Goal: Task Accomplishment & Management: Manage account settings

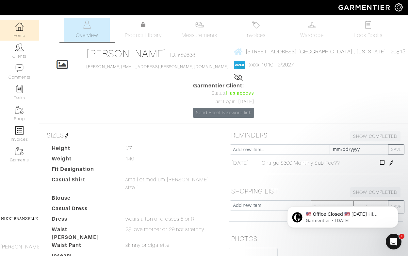
click at [13, 31] on link "Home" at bounding box center [19, 30] width 39 height 21
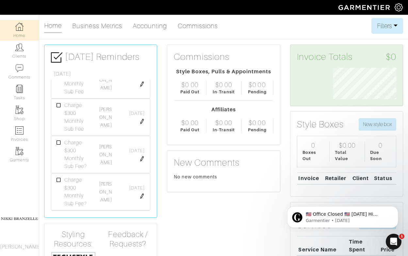
scroll to position [480, 0]
click at [58, 131] on icon at bounding box center [59, 129] width 5 height 5
click at [59, 181] on icon at bounding box center [59, 180] width 5 height 5
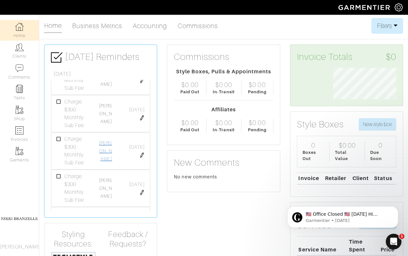
click at [106, 150] on link "[PERSON_NAME]" at bounding box center [105, 150] width 13 height 21
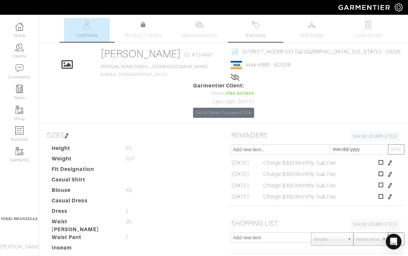
click at [259, 30] on link "Invoices" at bounding box center [256, 30] width 46 height 24
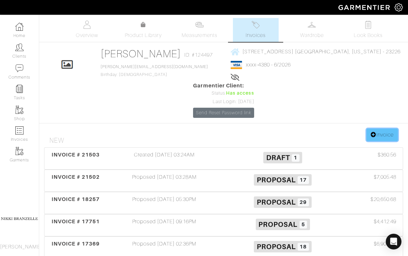
click at [379, 128] on link "Invoice" at bounding box center [382, 134] width 31 height 12
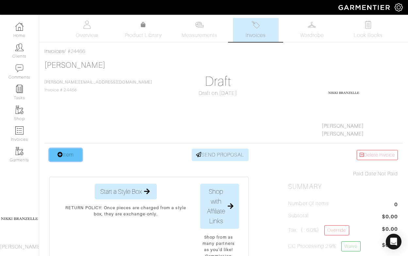
click at [73, 153] on link "Item" at bounding box center [65, 154] width 33 height 12
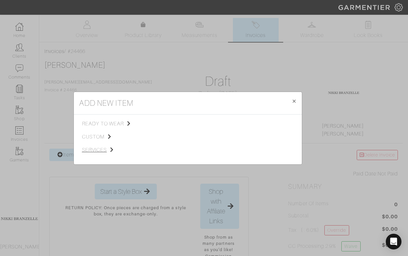
click at [95, 150] on span "services" at bounding box center [115, 150] width 66 height 8
click at [175, 123] on span "Styling Service" at bounding box center [174, 122] width 32 height 5
click at [266, 148] on link "$300 Monthly Subscription" at bounding box center [258, 148] width 60 height 5
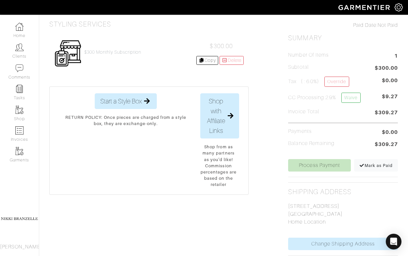
scroll to position [153, 0]
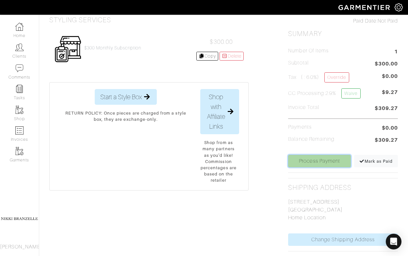
click at [324, 158] on link "Process Payment" at bounding box center [319, 161] width 63 height 12
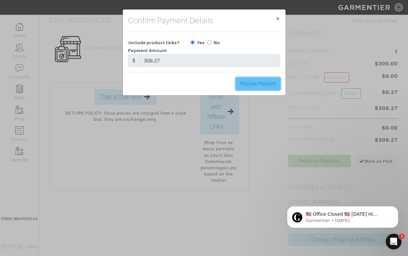
click at [268, 81] on input "Process Payment" at bounding box center [258, 83] width 44 height 12
type input "Process Payment"
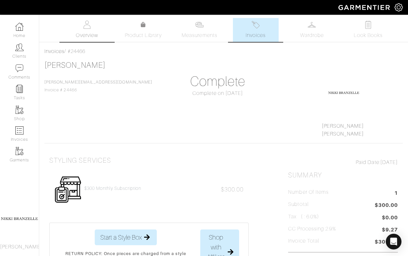
click at [77, 31] on span "Overview" at bounding box center [87, 35] width 22 height 8
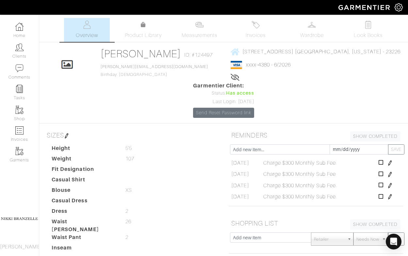
scroll to position [2, 0]
click at [384, 192] on icon at bounding box center [381, 194] width 5 height 5
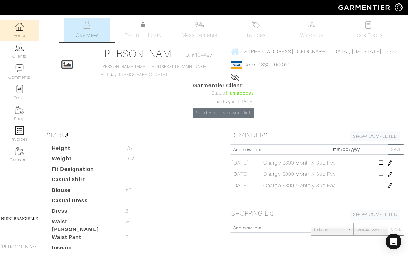
click at [12, 24] on link "Home" at bounding box center [19, 30] width 39 height 21
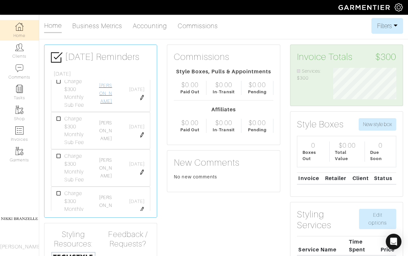
scroll to position [53, 0]
click at [109, 164] on link "Lindsay Hayes" at bounding box center [105, 164] width 13 height 21
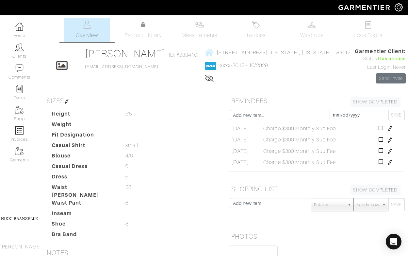
scroll to position [2, 0]
click at [382, 160] on icon at bounding box center [381, 160] width 5 height 5
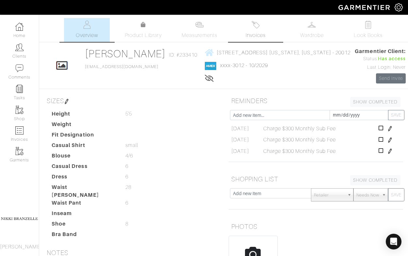
scroll to position [0, 0]
click at [258, 27] on img at bounding box center [256, 25] width 8 height 8
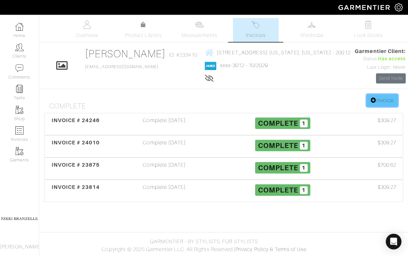
click at [379, 100] on link "Invoice" at bounding box center [382, 100] width 31 height 12
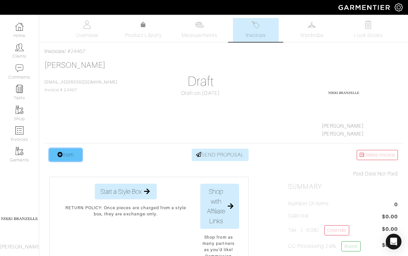
click at [61, 159] on link "Item" at bounding box center [65, 154] width 33 height 12
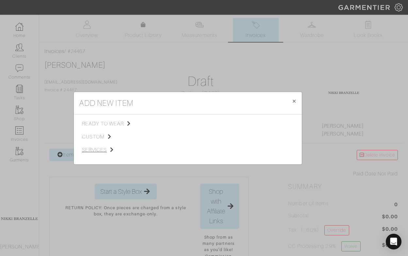
click at [93, 147] on span "services" at bounding box center [115, 150] width 66 height 8
click at [169, 123] on span "Styling Service" at bounding box center [174, 122] width 32 height 5
click at [253, 151] on link "$300 Monthly Subscription" at bounding box center [258, 148] width 60 height 5
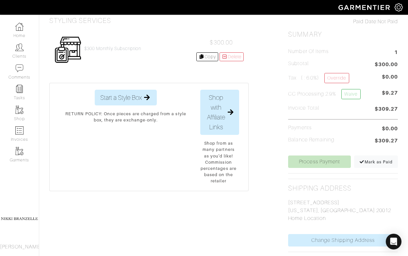
scroll to position [158, 0]
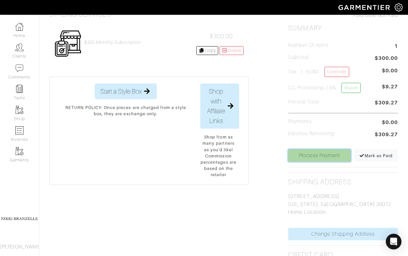
click at [335, 159] on link "Process Payment" at bounding box center [319, 155] width 63 height 12
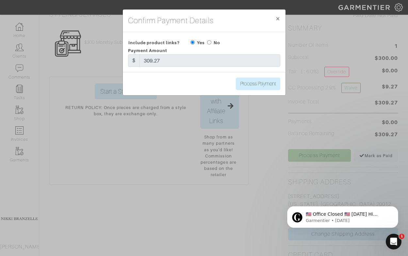
scroll to position [0, 0]
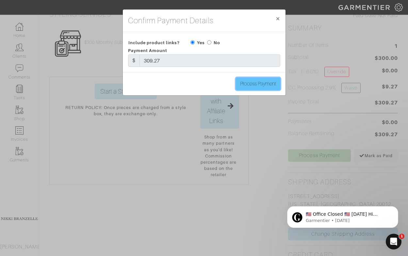
click at [251, 84] on input "Process Payment" at bounding box center [258, 83] width 44 height 12
type input "Process Payment"
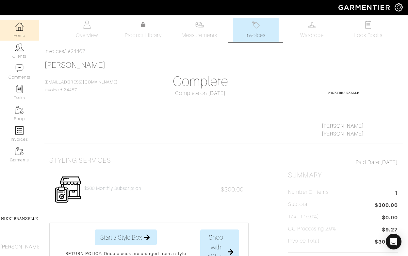
click at [16, 29] on img at bounding box center [19, 27] width 8 height 8
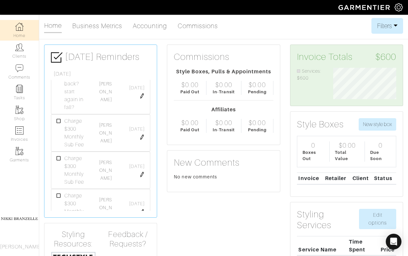
scroll to position [11, 0]
click at [108, 141] on link "Julie Sonneborn" at bounding box center [105, 132] width 13 height 21
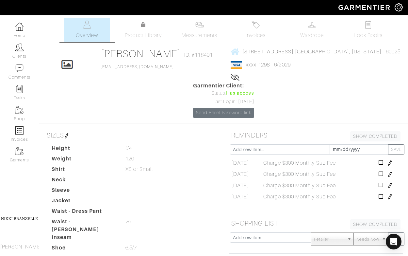
scroll to position [2, 0]
click at [384, 192] on icon at bounding box center [381, 194] width 5 height 5
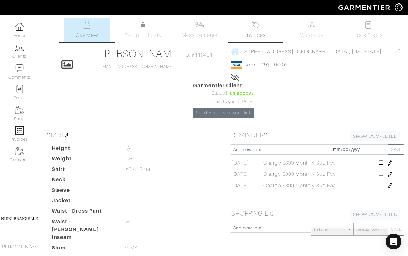
click at [261, 28] on link "Invoices" at bounding box center [256, 30] width 46 height 24
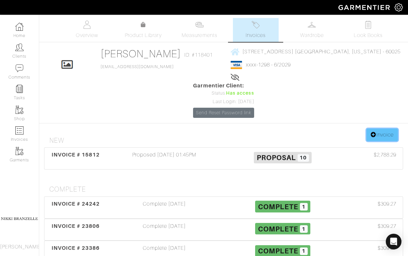
click at [386, 128] on link "Invoice" at bounding box center [382, 134] width 31 height 12
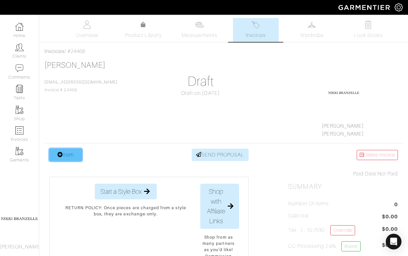
click at [66, 154] on link "Item" at bounding box center [65, 154] width 33 height 12
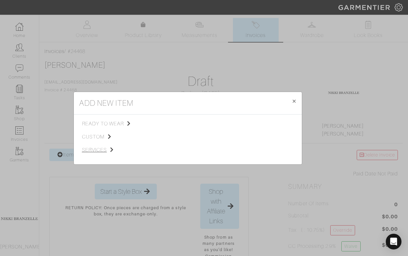
click at [98, 149] on span "services" at bounding box center [115, 150] width 66 height 8
click at [171, 121] on span "Styling Service" at bounding box center [174, 122] width 32 height 5
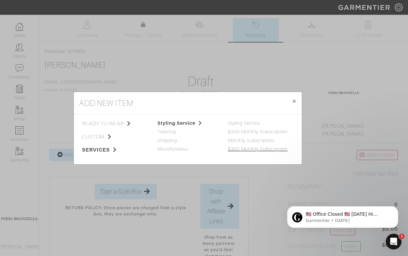
click at [253, 148] on link "$300 Monthly Subscription" at bounding box center [258, 148] width 60 height 5
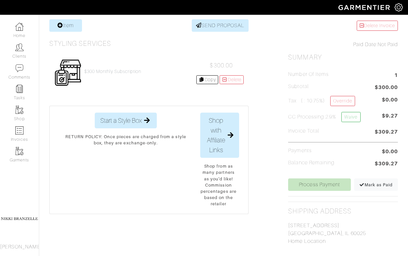
scroll to position [130, 0]
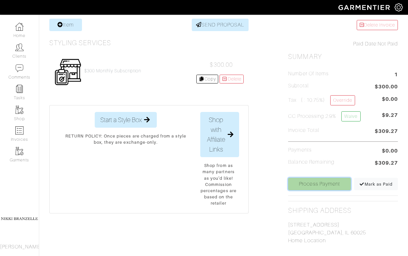
click at [317, 185] on link "Process Payment" at bounding box center [319, 184] width 63 height 12
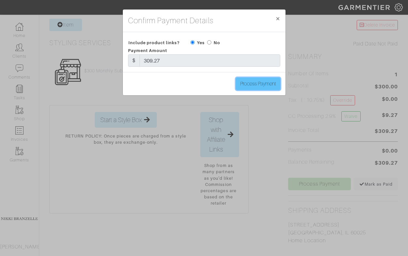
click at [273, 87] on input "Process Payment" at bounding box center [258, 83] width 44 height 12
type input "Process Payment"
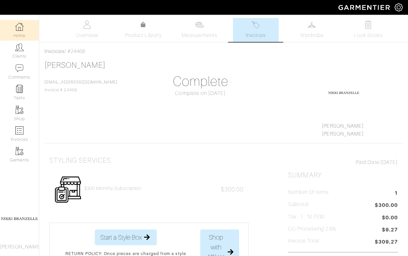
click at [20, 27] on img at bounding box center [19, 27] width 8 height 8
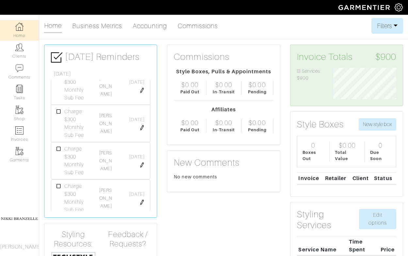
scroll to position [58, 0]
click at [109, 161] on link "[PERSON_NAME]" at bounding box center [105, 159] width 13 height 21
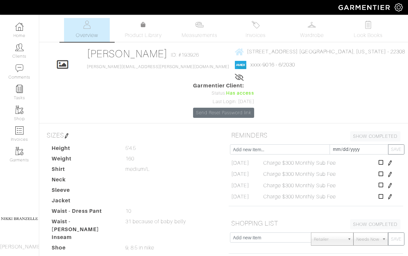
scroll to position [2, 0]
click at [384, 192] on icon at bounding box center [381, 194] width 5 height 5
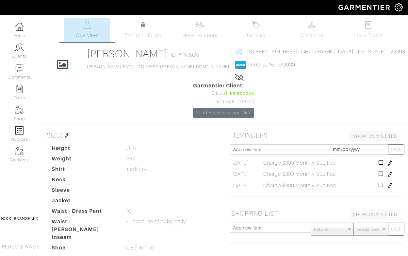
scroll to position [0, 0]
click at [252, 33] on span "Invoices" at bounding box center [256, 35] width 20 height 8
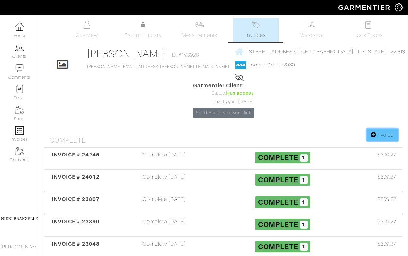
click at [377, 128] on link "Invoice" at bounding box center [382, 134] width 31 height 12
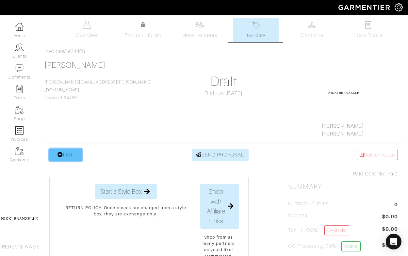
click at [68, 158] on link "Item" at bounding box center [65, 154] width 33 height 12
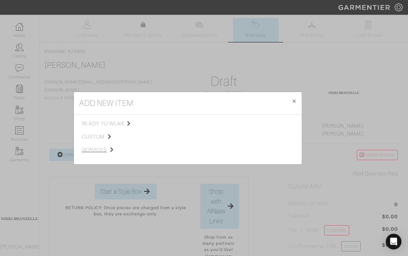
click at [91, 150] on span "services" at bounding box center [115, 150] width 66 height 8
click at [184, 123] on span "Styling Service" at bounding box center [174, 122] width 32 height 5
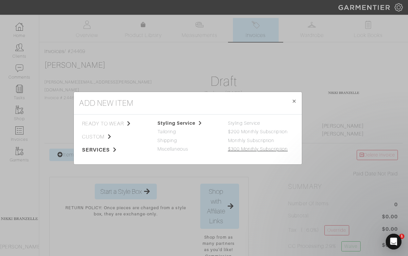
click at [248, 148] on link "$300 Monthly Subscription" at bounding box center [258, 148] width 60 height 5
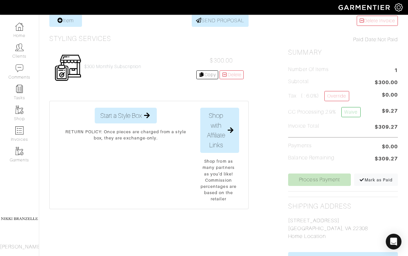
scroll to position [143, 0]
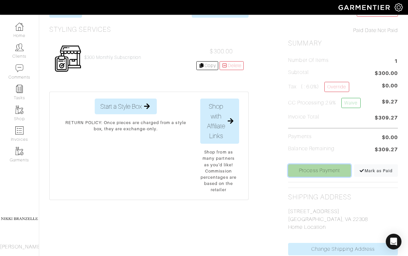
click at [323, 172] on link "Process Payment" at bounding box center [319, 170] width 63 height 12
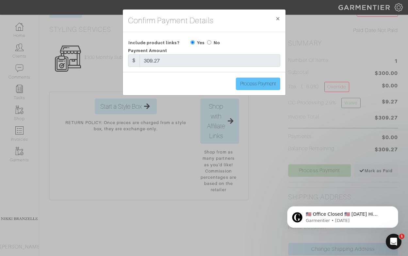
scroll to position [0, 0]
click at [270, 81] on input "Process Payment" at bounding box center [258, 83] width 44 height 12
type input "Process Payment"
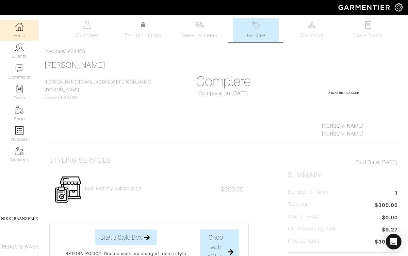
click at [23, 31] on link "Home" at bounding box center [19, 30] width 39 height 21
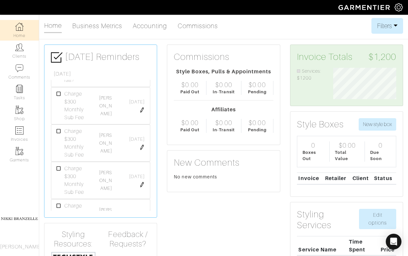
scroll to position [38, 0]
click at [105, 177] on div "[PERSON_NAME]" at bounding box center [105, 180] width 25 height 24
click at [105, 179] on link "[PERSON_NAME]" at bounding box center [105, 179] width 13 height 21
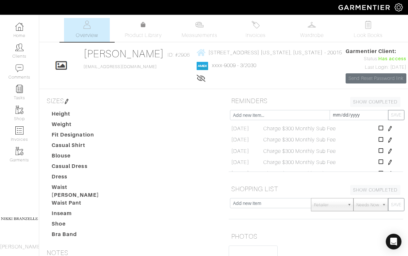
scroll to position [13, 0]
click at [384, 161] on icon at bounding box center [381, 160] width 5 height 5
click at [247, 25] on link "Invoices" at bounding box center [256, 30] width 46 height 24
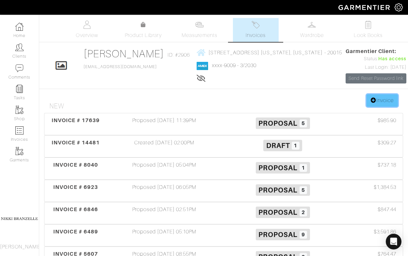
click at [376, 98] on link "Invoice" at bounding box center [382, 100] width 31 height 12
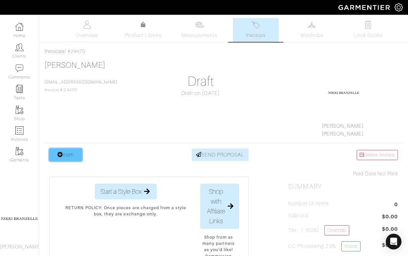
click at [69, 150] on link "Item" at bounding box center [65, 154] width 33 height 12
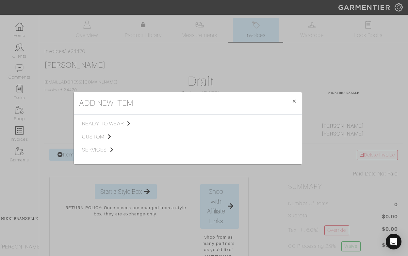
click at [97, 149] on span "services" at bounding box center [115, 150] width 66 height 8
click at [174, 120] on span "Styling Service" at bounding box center [174, 122] width 32 height 5
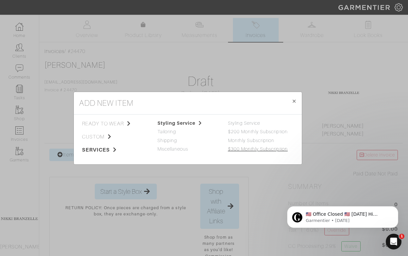
click at [253, 150] on link "$300 Monthly Subscription" at bounding box center [258, 148] width 60 height 5
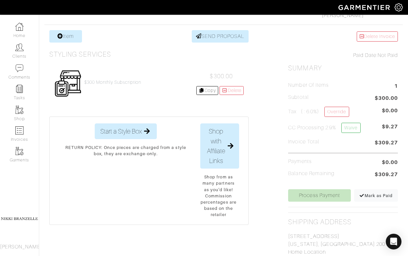
scroll to position [125, 0]
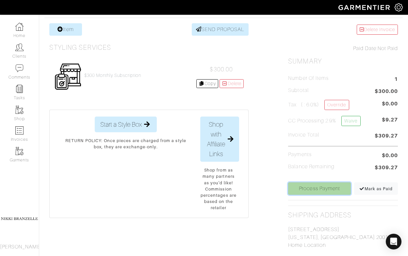
click at [321, 189] on link "Process Payment" at bounding box center [319, 188] width 63 height 12
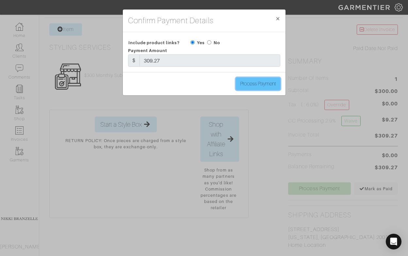
click at [264, 87] on input "Process Payment" at bounding box center [258, 83] width 44 height 12
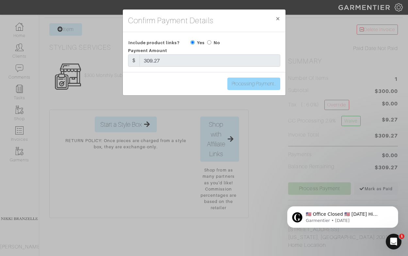
scroll to position [0, 0]
type input "Process Payment"
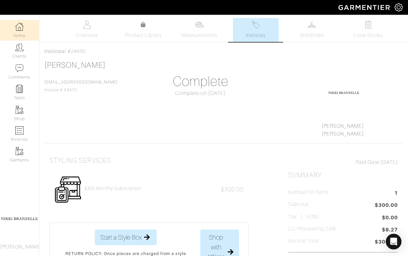
click at [9, 27] on link "Home" at bounding box center [19, 30] width 39 height 21
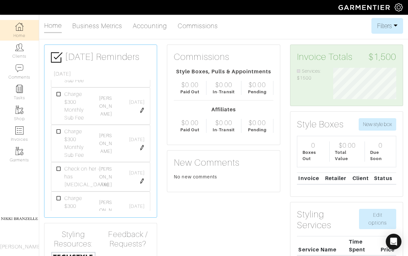
scroll to position [96, 0]
click at [108, 124] on link "[PERSON_NAME]" at bounding box center [105, 122] width 13 height 21
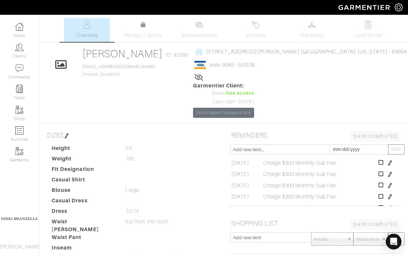
scroll to position [25, 0]
click at [383, 192] on icon at bounding box center [381, 194] width 5 height 5
click at [261, 33] on span "Invoices" at bounding box center [256, 35] width 20 height 8
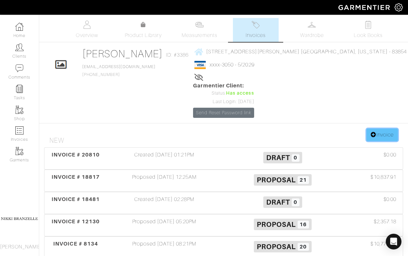
click at [367, 128] on link "Invoice" at bounding box center [382, 134] width 31 height 12
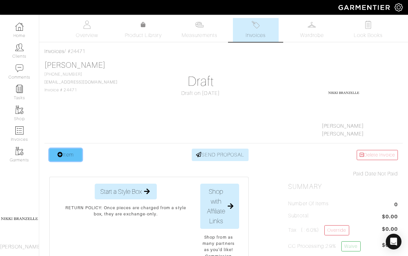
click at [68, 154] on link "Item" at bounding box center [65, 154] width 33 height 12
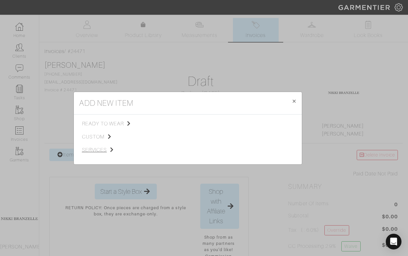
click at [98, 148] on span "services" at bounding box center [115, 150] width 66 height 8
click at [168, 122] on span "Styling Service" at bounding box center [174, 122] width 32 height 5
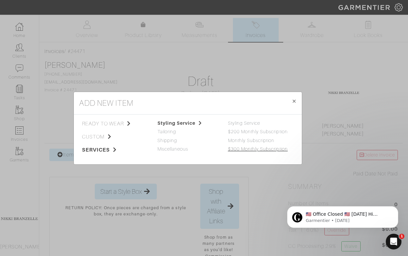
click at [240, 147] on link "$300 Monthly Subscription" at bounding box center [258, 148] width 60 height 5
click at [257, 149] on link "$300 Monthly Subscription" at bounding box center [258, 148] width 60 height 5
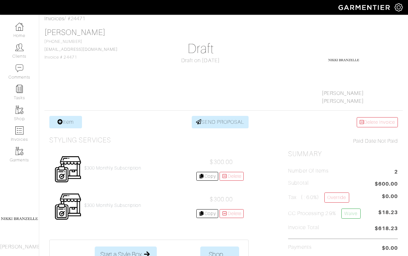
scroll to position [53, 0]
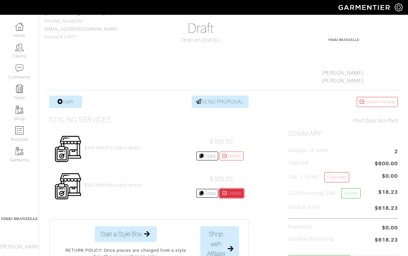
click at [238, 194] on link "Delete" at bounding box center [232, 193] width 24 height 9
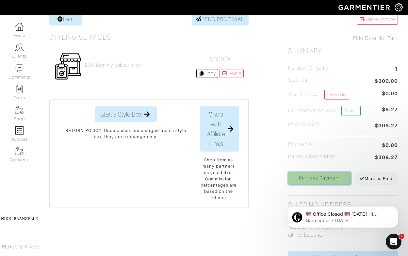
click at [328, 180] on link "Process Payment" at bounding box center [319, 178] width 63 height 12
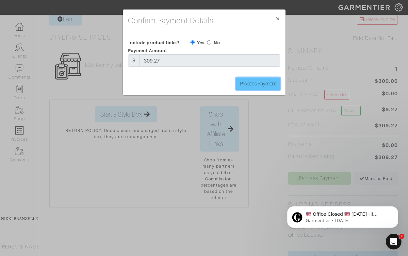
click at [267, 83] on input "Process Payment" at bounding box center [258, 83] width 44 height 12
type input "Process Payment"
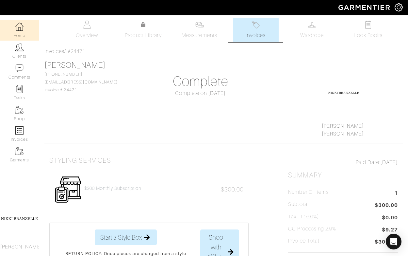
click at [22, 36] on link "Home" at bounding box center [19, 30] width 39 height 21
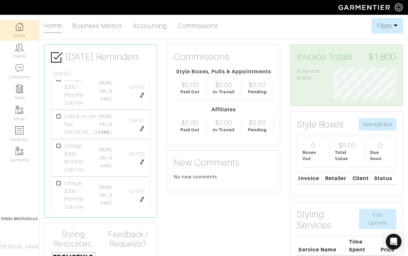
scroll to position [92, 0]
click at [108, 165] on link "Ann Saybolt" at bounding box center [105, 155] width 13 height 21
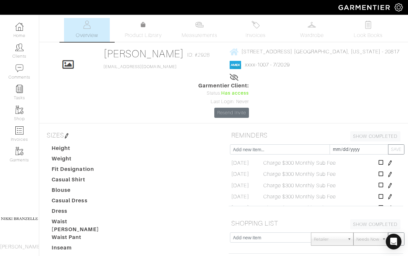
scroll to position [25, 0]
click at [384, 192] on icon at bounding box center [381, 194] width 5 height 5
click at [261, 31] on link "Invoices" at bounding box center [256, 30] width 46 height 24
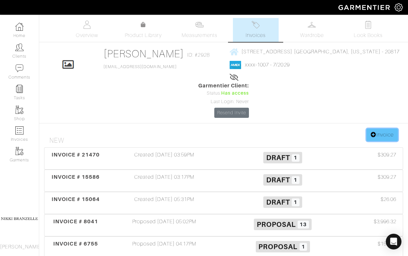
click at [386, 128] on link "Invoice" at bounding box center [382, 134] width 31 height 12
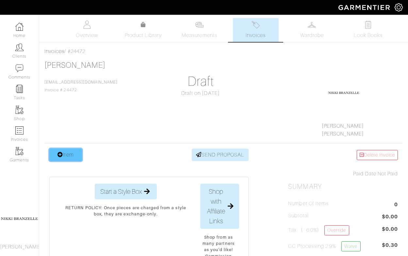
click at [62, 156] on icon at bounding box center [61, 154] width 6 height 5
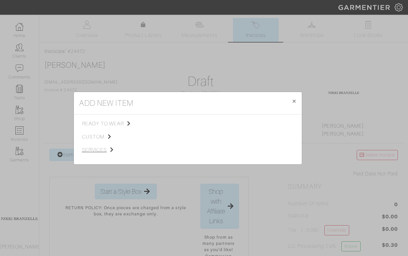
click at [95, 148] on span "services" at bounding box center [115, 150] width 66 height 8
click at [170, 122] on span "Styling Service" at bounding box center [174, 122] width 32 height 5
click at [261, 149] on link "$300 Monthly Subscription" at bounding box center [258, 148] width 60 height 5
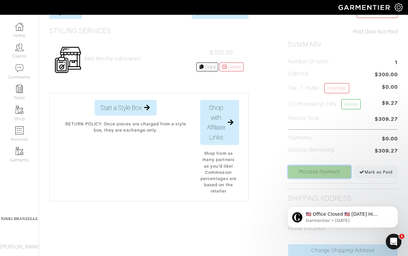
click at [335, 173] on link "Process Payment" at bounding box center [319, 171] width 63 height 12
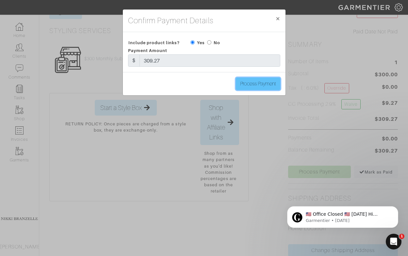
click at [249, 81] on input "Process Payment" at bounding box center [258, 83] width 44 height 12
type input "Process Payment"
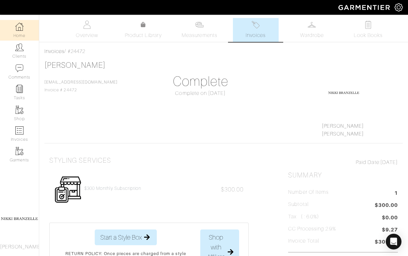
click at [18, 33] on link "Home" at bounding box center [19, 30] width 39 height 21
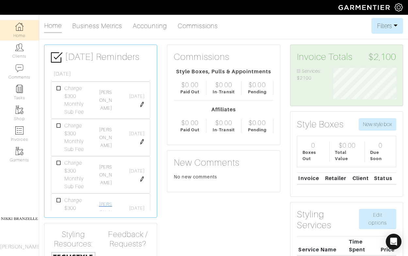
scroll to position [144, 0]
click at [111, 114] on link "[PERSON_NAME]" at bounding box center [105, 103] width 13 height 21
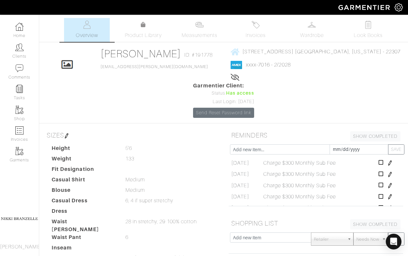
scroll to position [25, 0]
click at [384, 192] on icon at bounding box center [381, 194] width 5 height 5
click at [260, 28] on link "Invoices" at bounding box center [256, 30] width 46 height 24
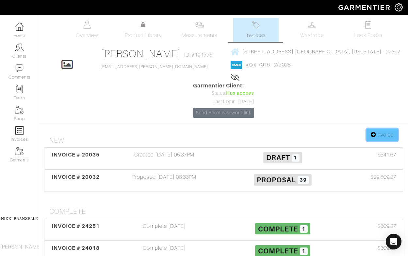
click at [390, 128] on link "Invoice" at bounding box center [382, 134] width 31 height 12
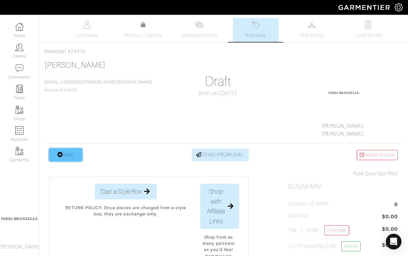
click at [67, 152] on link "Item" at bounding box center [65, 154] width 33 height 12
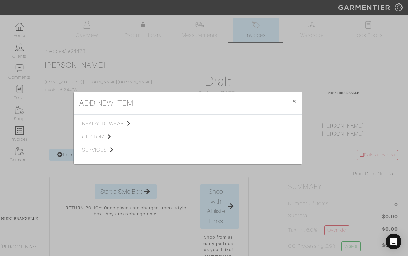
click at [94, 150] on span "services" at bounding box center [115, 150] width 66 height 8
click at [167, 124] on span "Styling Service" at bounding box center [174, 122] width 32 height 5
click at [238, 147] on link "$300 Monthly Subscription" at bounding box center [258, 148] width 60 height 5
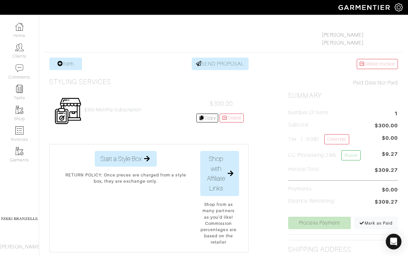
scroll to position [95, 0]
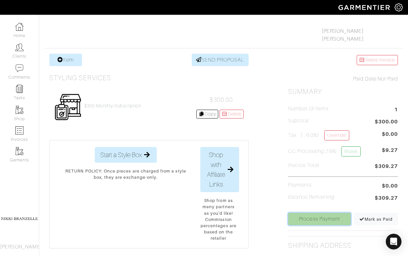
click at [322, 222] on link "Process Payment" at bounding box center [319, 218] width 63 height 12
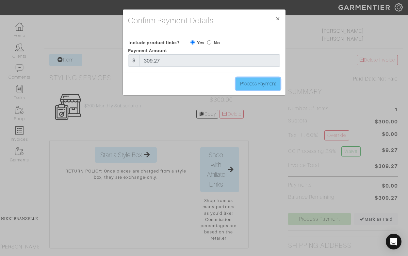
click at [251, 84] on input "Process Payment" at bounding box center [258, 83] width 44 height 12
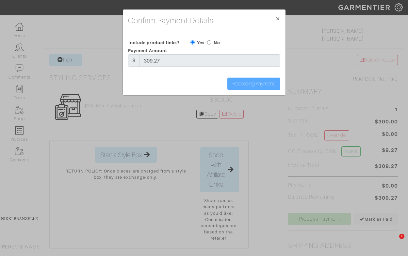
type input "Process Payment"
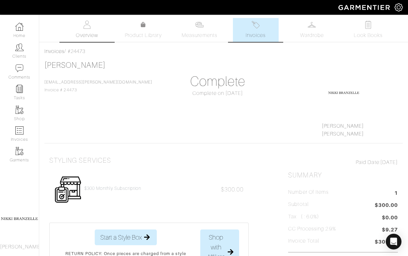
drag, startPoint x: 81, startPoint y: 33, endPoint x: 88, endPoint y: 34, distance: 7.0
click at [81, 33] on span "Overview" at bounding box center [87, 35] width 22 height 8
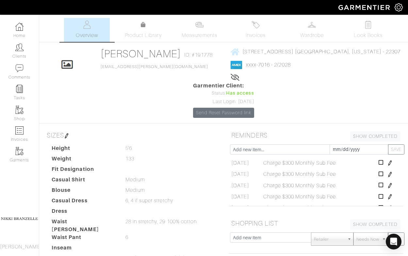
scroll to position [13, 0]
click at [18, 33] on link "Home" at bounding box center [19, 30] width 39 height 21
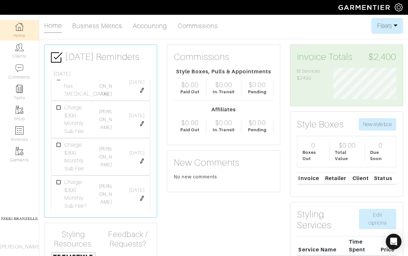
scroll to position [136, 0]
click at [108, 123] on div "[PERSON_NAME]" at bounding box center [105, 112] width 25 height 24
click at [108, 120] on link "[PERSON_NAME]" at bounding box center [105, 111] width 13 height 21
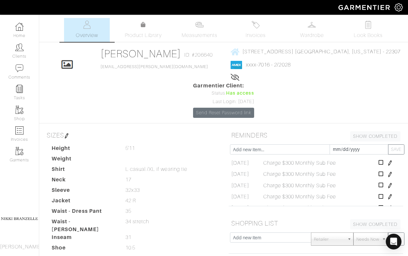
scroll to position [36, 0]
click at [384, 192] on icon at bounding box center [381, 194] width 5 height 5
click at [255, 31] on link "Invoices" at bounding box center [256, 30] width 46 height 24
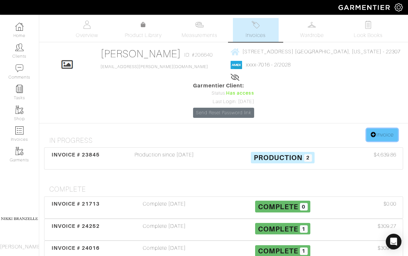
click at [377, 128] on link "Invoice" at bounding box center [382, 134] width 31 height 12
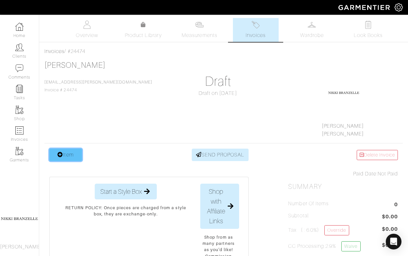
click at [60, 153] on icon at bounding box center [61, 154] width 6 height 5
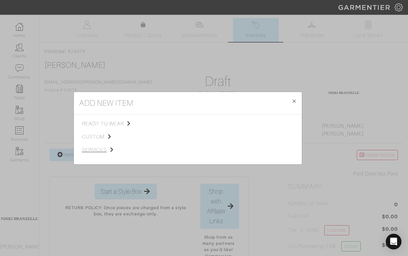
click at [94, 149] on span "services" at bounding box center [115, 150] width 66 height 8
click at [178, 123] on span "Styling Service" at bounding box center [174, 122] width 32 height 5
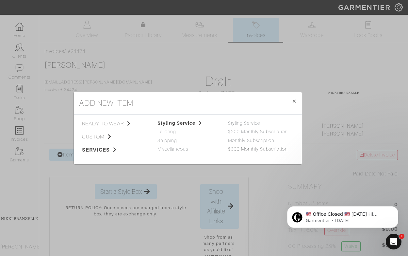
click at [243, 147] on link "$300 Monthly Subscription" at bounding box center [258, 148] width 60 height 5
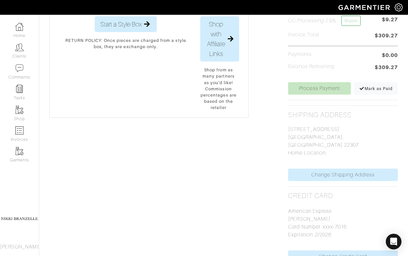
scroll to position [232, 0]
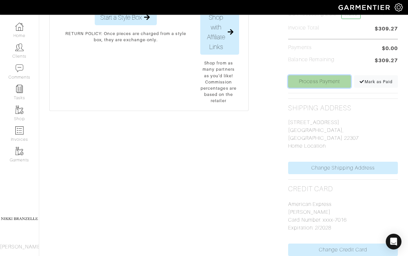
click at [327, 80] on link "Process Payment" at bounding box center [319, 81] width 63 height 12
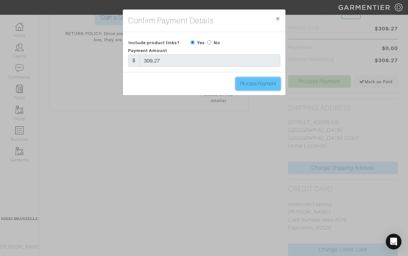
click at [256, 88] on input "Process Payment" at bounding box center [258, 83] width 44 height 12
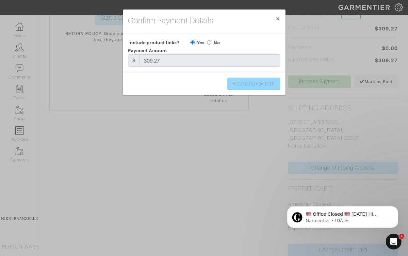
scroll to position [0, 0]
type input "Process Payment"
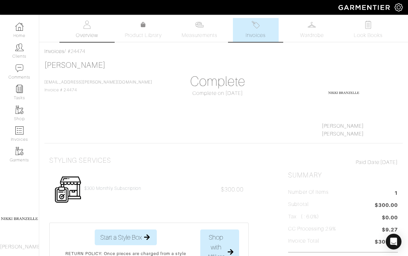
click at [80, 28] on link "Overview" at bounding box center [87, 30] width 46 height 24
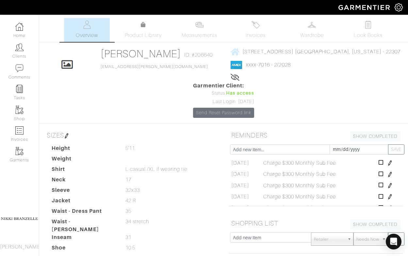
scroll to position [25, 0]
click at [20, 29] on img at bounding box center [19, 27] width 8 height 8
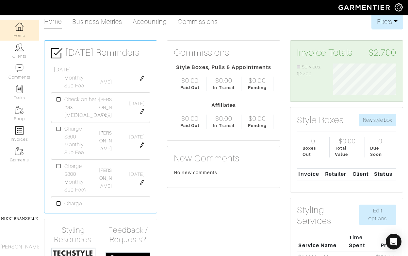
scroll to position [146, 0]
click at [105, 139] on link "[PERSON_NAME]" at bounding box center [105, 142] width 13 height 21
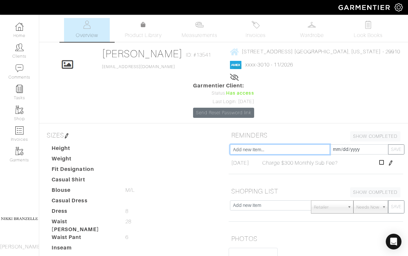
click at [259, 144] on input "text" at bounding box center [280, 149] width 100 height 10
type input "Charge $300 Monthly Sub Fee"
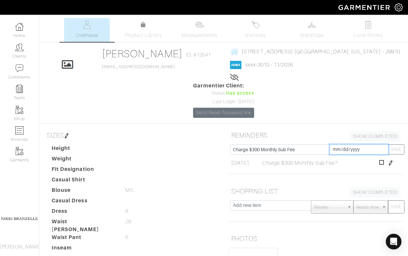
click at [336, 144] on input "[DATE]" at bounding box center [359, 149] width 59 height 10
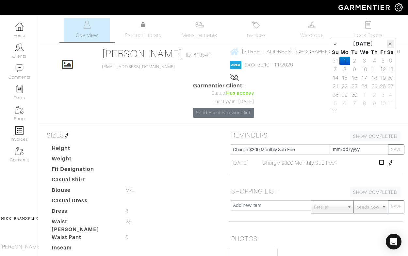
click at [392, 45] on th "»" at bounding box center [391, 44] width 8 height 8
click at [366, 61] on td "1" at bounding box center [364, 61] width 11 height 8
type input "2025-10-01"
click at [399, 144] on button "SAVE" at bounding box center [396, 149] width 16 height 10
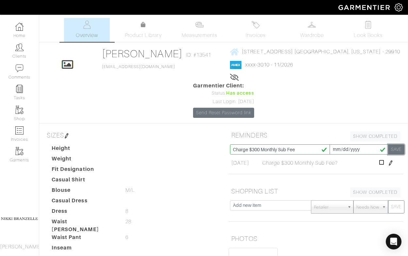
type input "[DATE]"
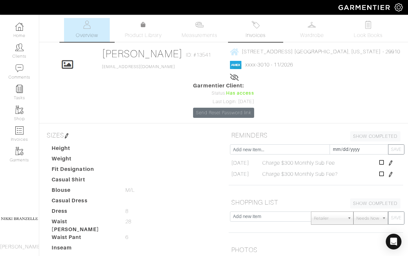
click at [257, 31] on span "Invoices" at bounding box center [256, 35] width 20 height 8
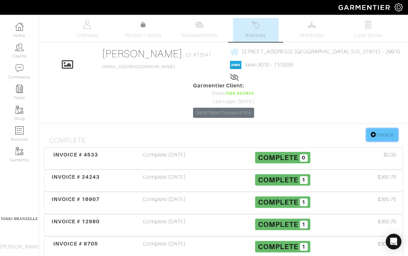
click at [393, 128] on link "Invoice" at bounding box center [382, 134] width 31 height 12
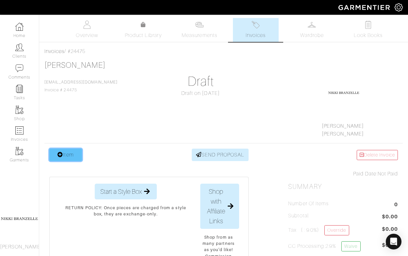
click at [71, 158] on link "Item" at bounding box center [65, 154] width 33 height 12
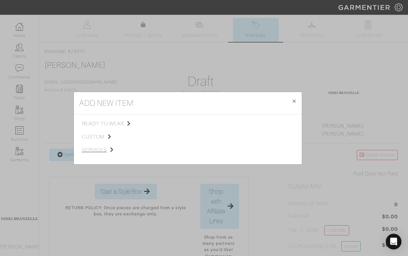
click at [101, 149] on span "services" at bounding box center [115, 150] width 66 height 8
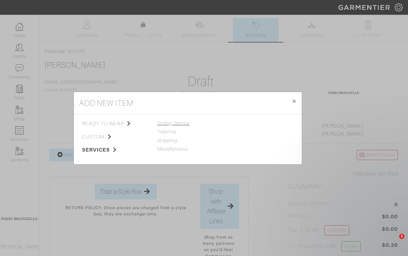
click at [163, 121] on span "Styling Service" at bounding box center [174, 122] width 32 height 5
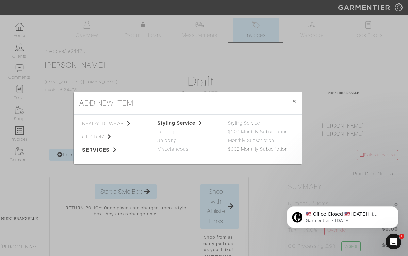
click at [235, 148] on link "$300 Monthly Subscription" at bounding box center [258, 148] width 60 height 5
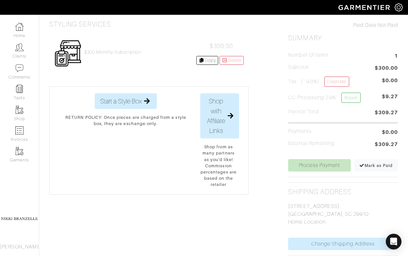
scroll to position [168, 0]
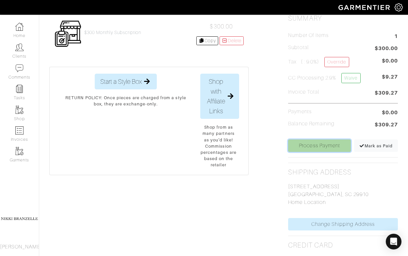
click at [331, 144] on link "Process Payment" at bounding box center [319, 145] width 63 height 12
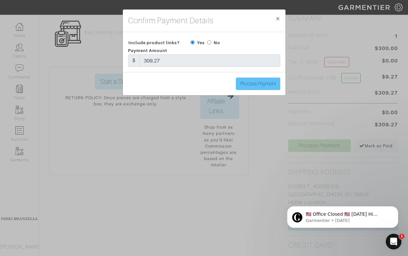
scroll to position [0, 0]
click at [253, 82] on input "Process Payment" at bounding box center [258, 83] width 44 height 12
type input "Processing Payment..."
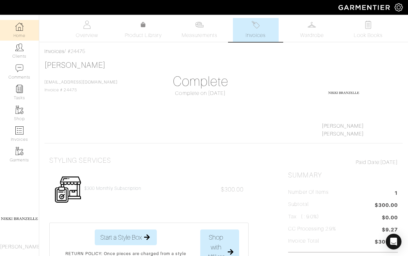
click at [10, 27] on link "Home" at bounding box center [19, 30] width 39 height 21
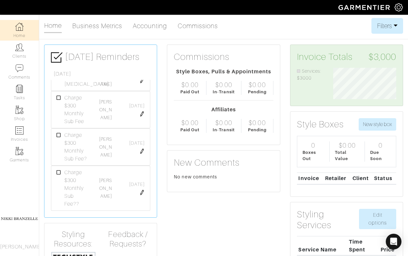
scroll to position [143, 0]
click at [59, 137] on icon at bounding box center [59, 135] width 5 height 5
click at [109, 190] on link "[PERSON_NAME]" at bounding box center [105, 188] width 13 height 21
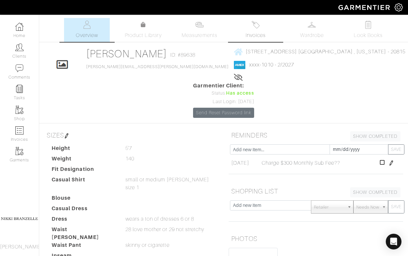
click at [256, 34] on span "Invoices" at bounding box center [256, 35] width 20 height 8
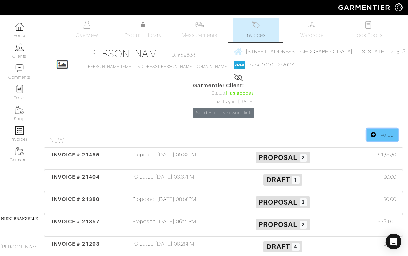
click at [377, 128] on link "Invoice" at bounding box center [382, 134] width 31 height 12
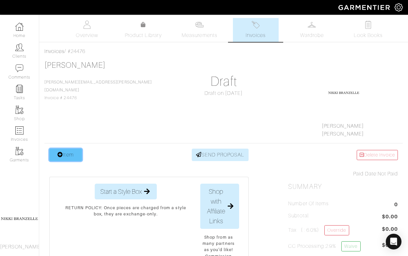
click at [77, 154] on link "Item" at bounding box center [65, 154] width 33 height 12
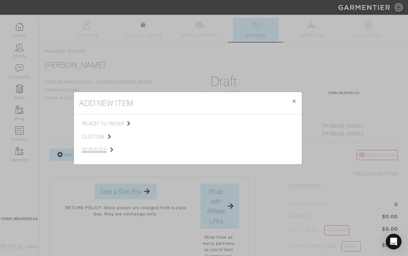
click at [103, 149] on span "services" at bounding box center [115, 150] width 66 height 8
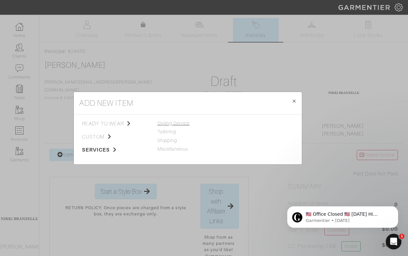
click at [184, 123] on span "Styling Service" at bounding box center [174, 122] width 32 height 5
click at [244, 150] on link "$300 Monthly Subscription" at bounding box center [258, 148] width 60 height 5
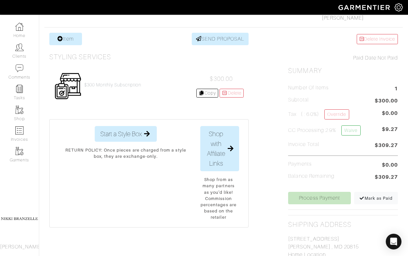
scroll to position [126, 0]
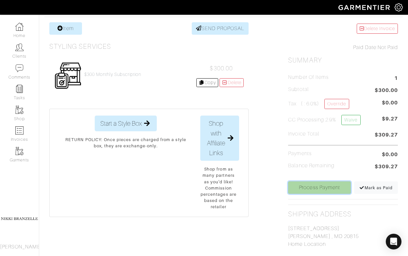
click at [324, 187] on link "Process Payment" at bounding box center [319, 187] width 63 height 12
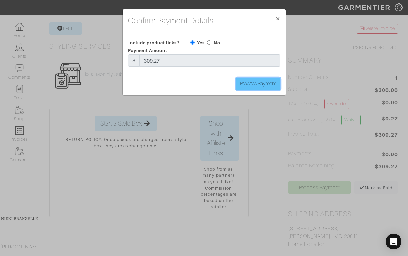
click at [260, 85] on input "Process Payment" at bounding box center [258, 83] width 44 height 12
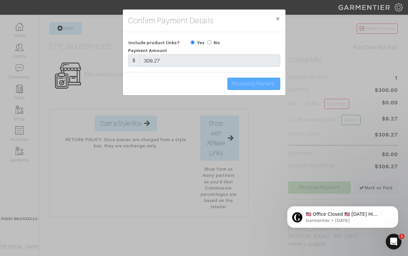
scroll to position [0, 0]
type input "Process Payment"
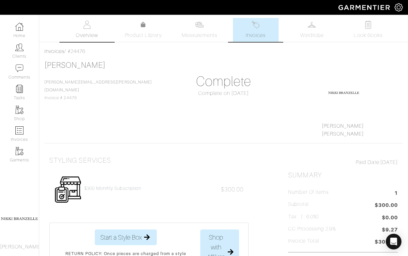
click at [89, 33] on span "Overview" at bounding box center [87, 35] width 22 height 8
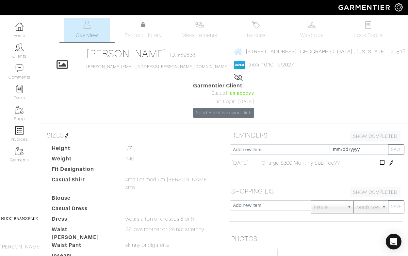
click at [392, 160] on img at bounding box center [391, 162] width 5 height 5
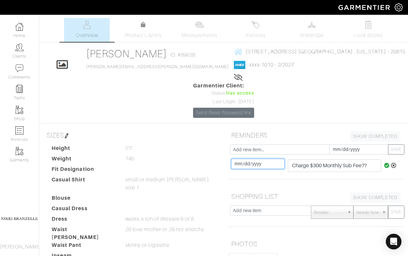
click at [235, 159] on input "[DATE]" at bounding box center [257, 164] width 53 height 10
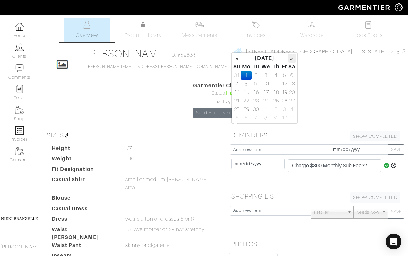
click at [293, 58] on th "»" at bounding box center [292, 58] width 8 height 8
click at [266, 76] on td "1" at bounding box center [266, 75] width 11 height 8
type input "2025-10-01"
click at [385, 162] on icon at bounding box center [387, 164] width 6 height 5
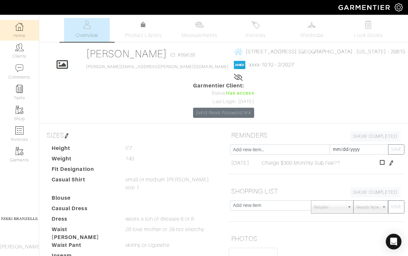
click at [21, 33] on link "Home" at bounding box center [19, 30] width 39 height 21
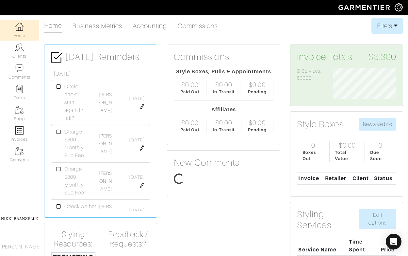
scroll to position [31, 73]
click at [21, 53] on link "Clients" at bounding box center [19, 51] width 39 height 21
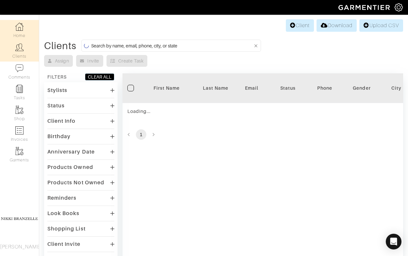
click at [25, 29] on link "Home" at bounding box center [19, 30] width 39 height 21
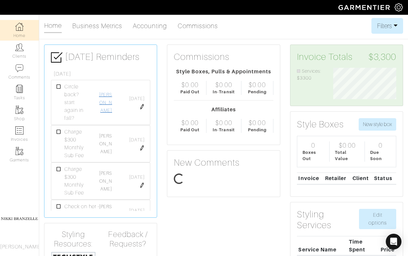
scroll to position [31, 73]
click at [143, 107] on img at bounding box center [142, 106] width 5 height 5
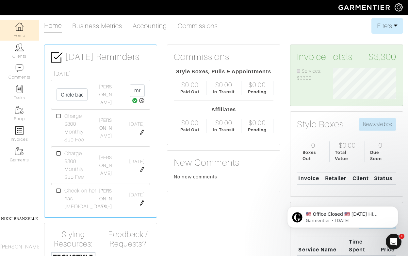
scroll to position [0, 0]
click at [135, 89] on input "[DATE]" at bounding box center [137, 90] width 15 height 12
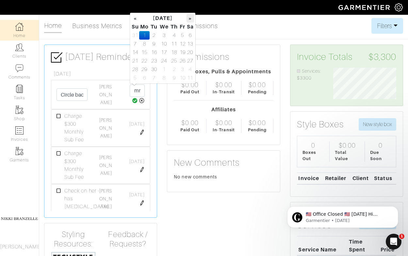
click at [190, 20] on th "»" at bounding box center [191, 18] width 8 height 8
click at [144, 35] on td "1" at bounding box center [144, 35] width 11 height 8
type input "2025-12-01"
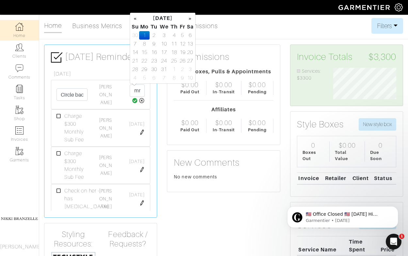
click at [133, 102] on icon at bounding box center [135, 100] width 6 height 5
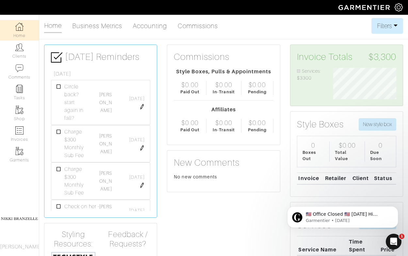
click at [58, 133] on icon at bounding box center [59, 131] width 5 height 5
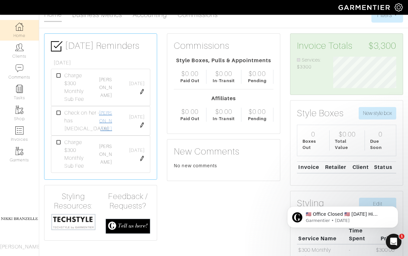
click at [110, 121] on link "[PERSON_NAME]" at bounding box center [105, 120] width 13 height 21
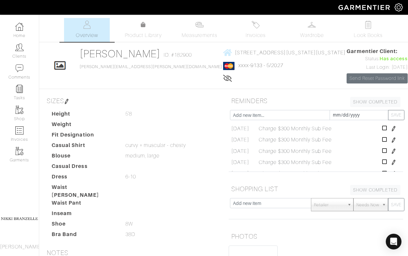
scroll to position [25, 0]
click at [385, 163] on icon at bounding box center [384, 160] width 5 height 5
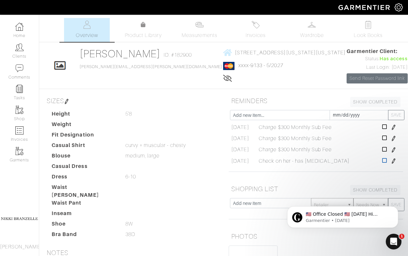
scroll to position [13, 0]
click at [257, 24] on img at bounding box center [256, 25] width 8 height 8
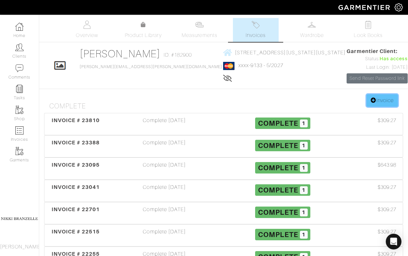
click at [389, 107] on link "Invoice" at bounding box center [382, 100] width 31 height 12
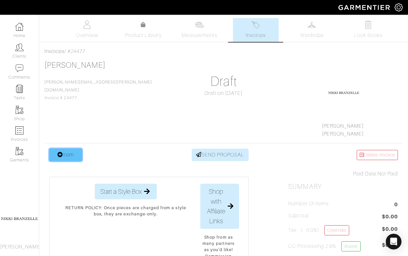
click at [65, 152] on link "Item" at bounding box center [65, 154] width 33 height 12
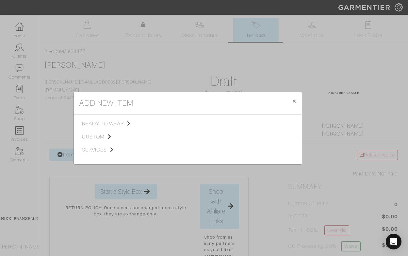
click at [103, 149] on span "services" at bounding box center [115, 150] width 66 height 8
click at [170, 123] on span "Styling Service" at bounding box center [174, 122] width 32 height 5
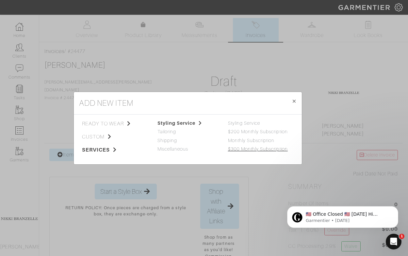
click at [247, 147] on link "$300 Monthly Subscription" at bounding box center [258, 148] width 60 height 5
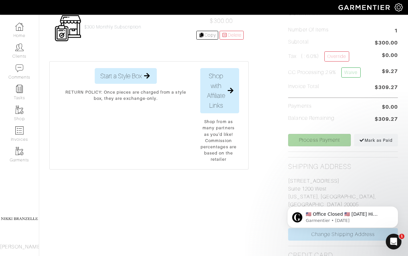
scroll to position [189, 0]
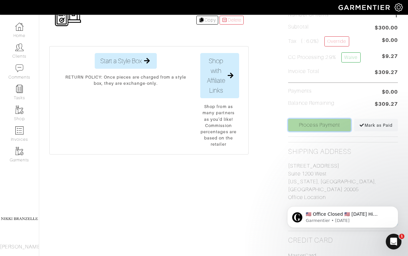
click at [316, 125] on link "Process Payment" at bounding box center [319, 125] width 63 height 12
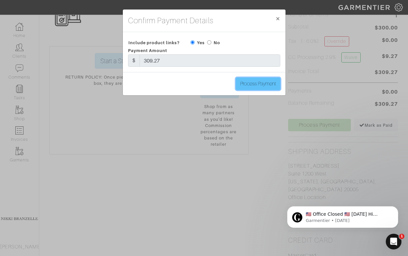
click at [267, 78] on input "Process Payment" at bounding box center [258, 83] width 44 height 12
type input "Process Payment"
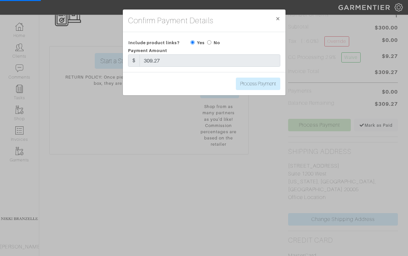
scroll to position [0, 0]
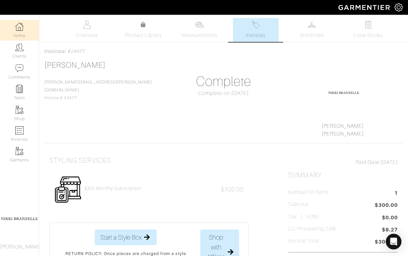
click at [22, 33] on link "Home" at bounding box center [19, 30] width 39 height 21
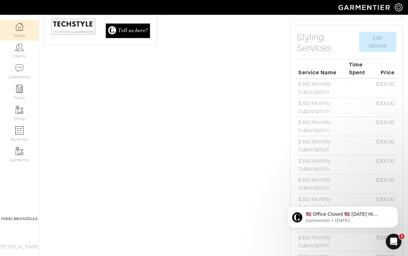
scroll to position [179, 0]
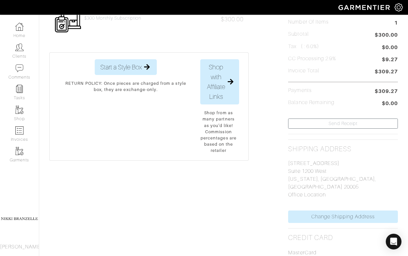
scroll to position [171, 0]
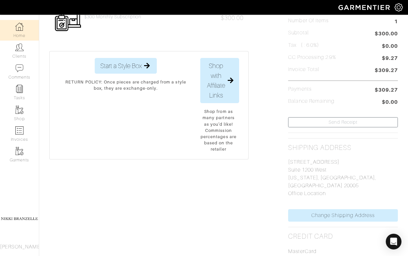
click at [26, 29] on link "Home" at bounding box center [19, 30] width 39 height 21
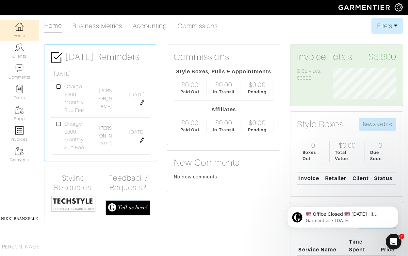
click at [58, 126] on icon at bounding box center [59, 124] width 5 height 5
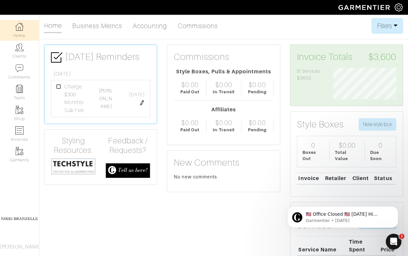
click at [59, 87] on icon at bounding box center [59, 86] width 5 height 5
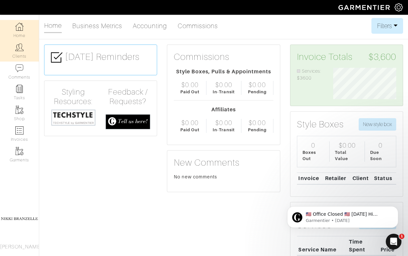
click at [22, 55] on link "Clients" at bounding box center [19, 51] width 39 height 21
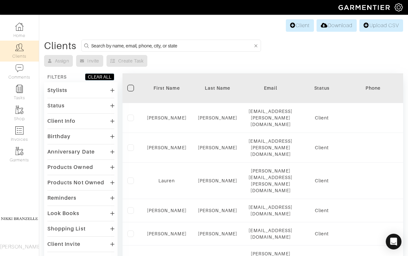
click at [177, 40] on form at bounding box center [171, 46] width 180 height 12
click at [173, 44] on input at bounding box center [172, 46] width 162 height 8
type input "lauren aronson"
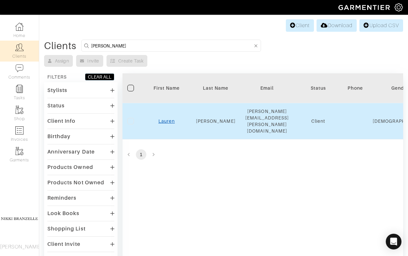
click at [163, 118] on link "Lauren" at bounding box center [167, 120] width 16 height 5
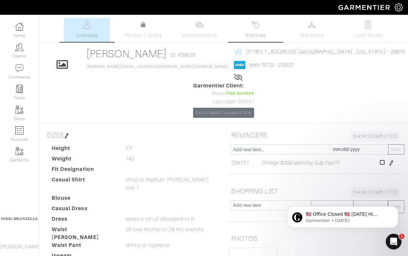
click at [266, 35] on span "Invoices" at bounding box center [256, 35] width 20 height 8
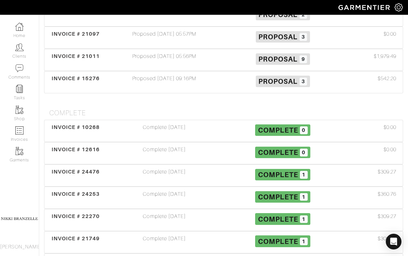
scroll to position [299, 0]
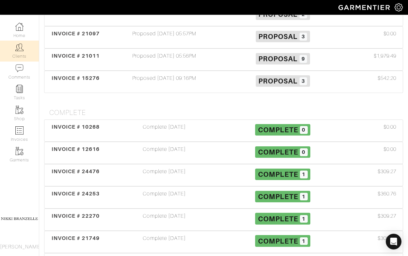
click at [21, 53] on link "Clients" at bounding box center [19, 51] width 39 height 21
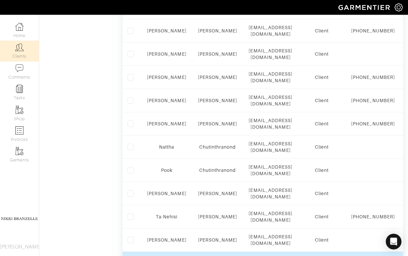
scroll to position [440, 0]
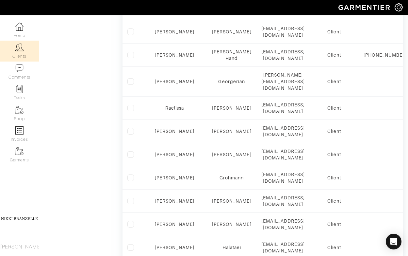
scroll to position [479, 0]
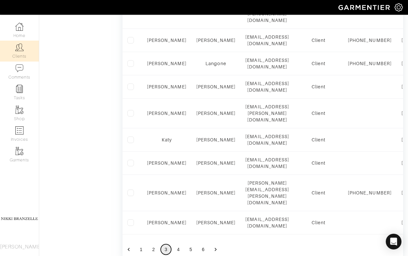
scroll to position [528, 0]
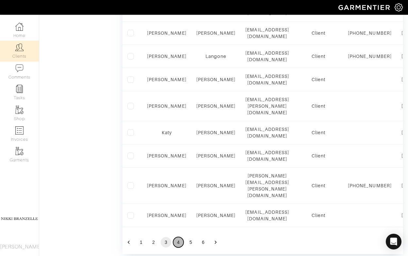
click at [180, 237] on button "4" at bounding box center [178, 242] width 10 height 10
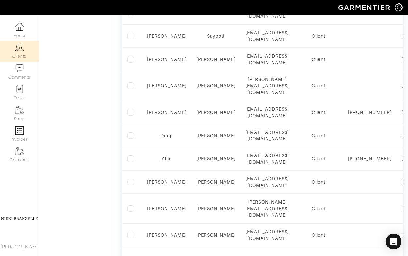
scroll to position [502, 0]
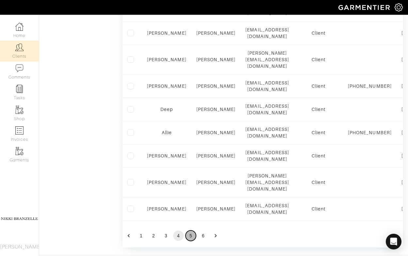
click at [193, 230] on button "5" at bounding box center [191, 235] width 10 height 10
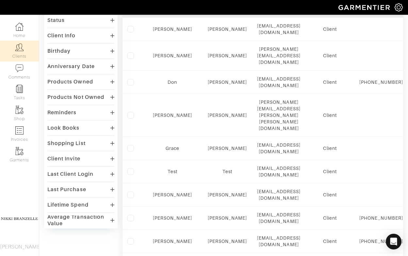
scroll to position [85, 0]
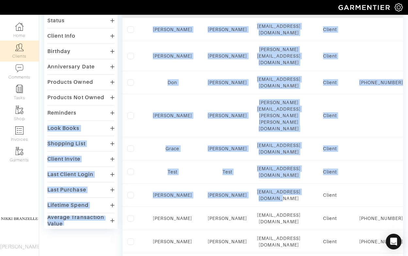
drag, startPoint x: 66, startPoint y: 141, endPoint x: -3, endPoint y: 131, distance: 69.3
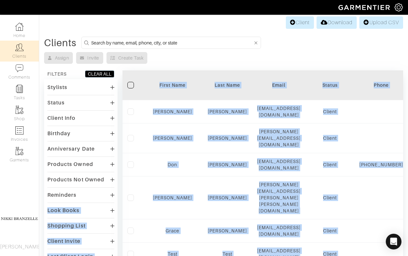
scroll to position [0, 0]
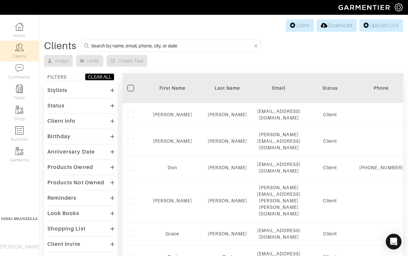
click at [298, 65] on div "Assign Invite Create Task" at bounding box center [223, 61] width 359 height 12
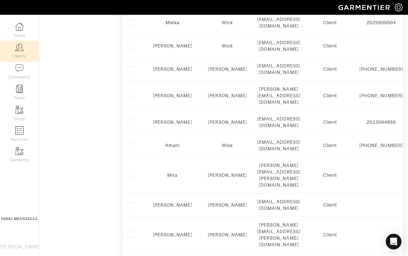
scroll to position [450, 0]
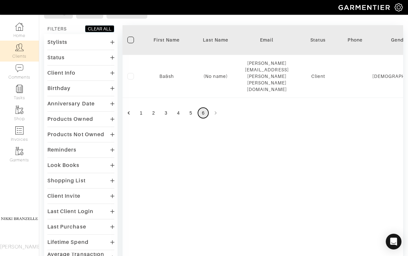
scroll to position [0, 0]
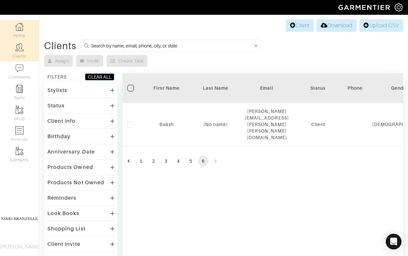
click at [19, 33] on link "Home" at bounding box center [19, 30] width 39 height 21
